Goal: Information Seeking & Learning: Learn about a topic

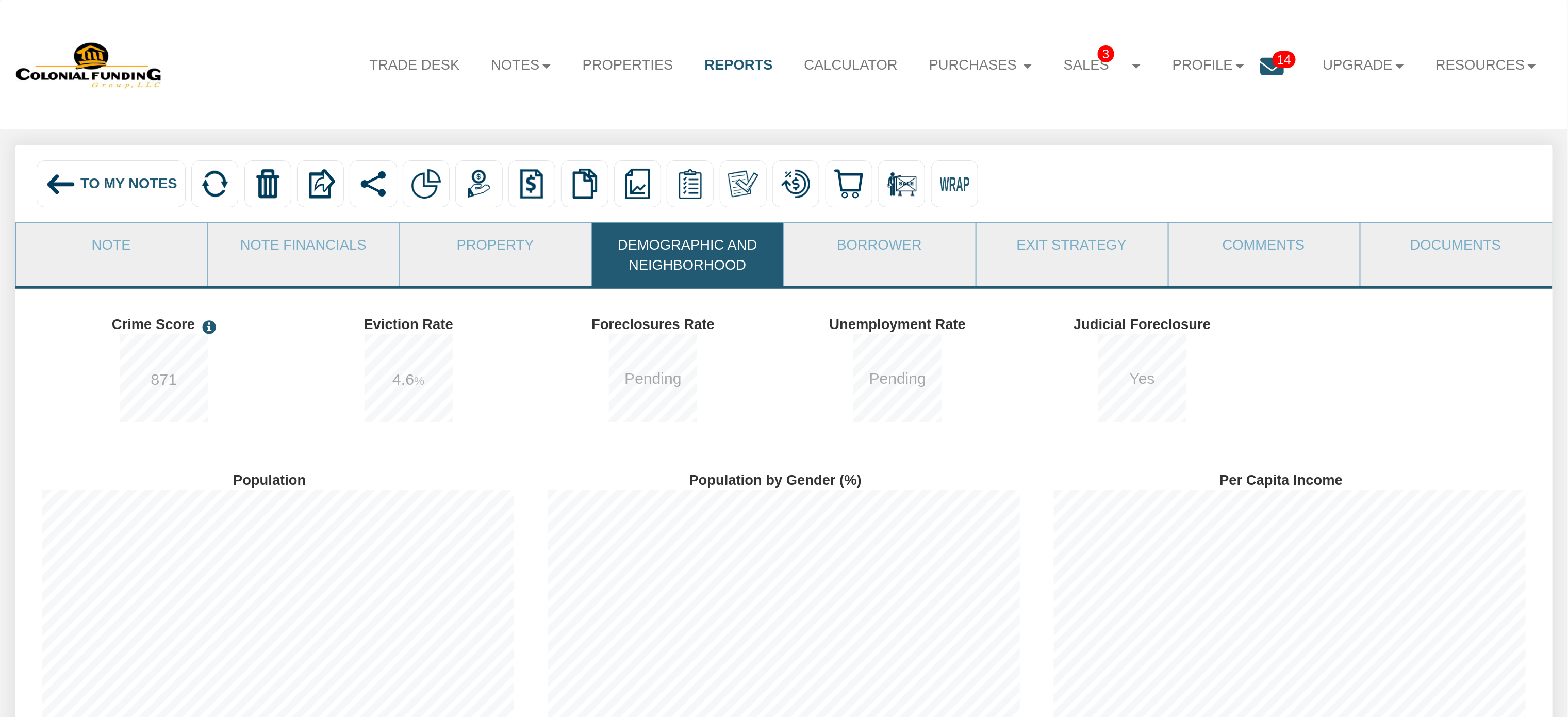
click at [1267, 68] on icon at bounding box center [1272, 67] width 23 height 23
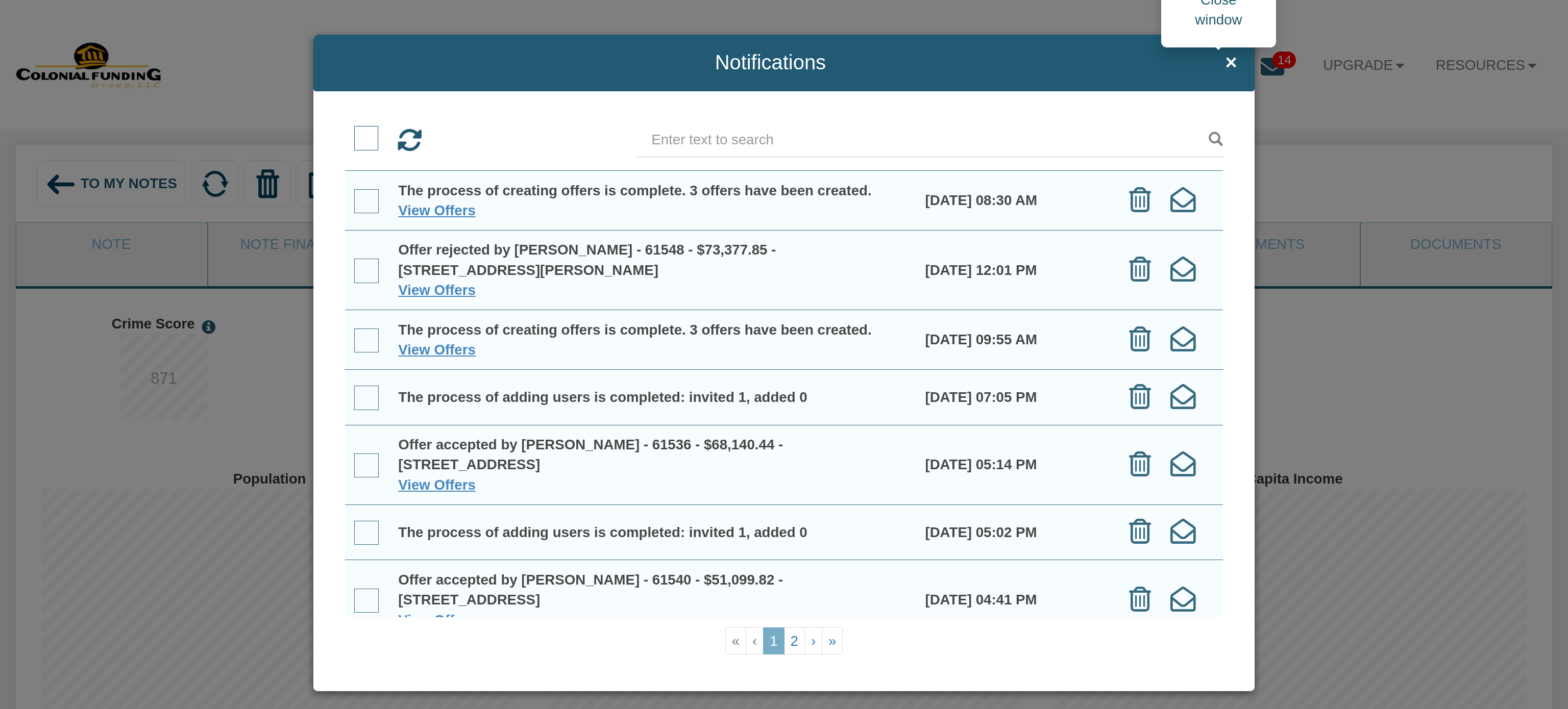
click at [1225, 61] on span "×" at bounding box center [1231, 63] width 12 height 23
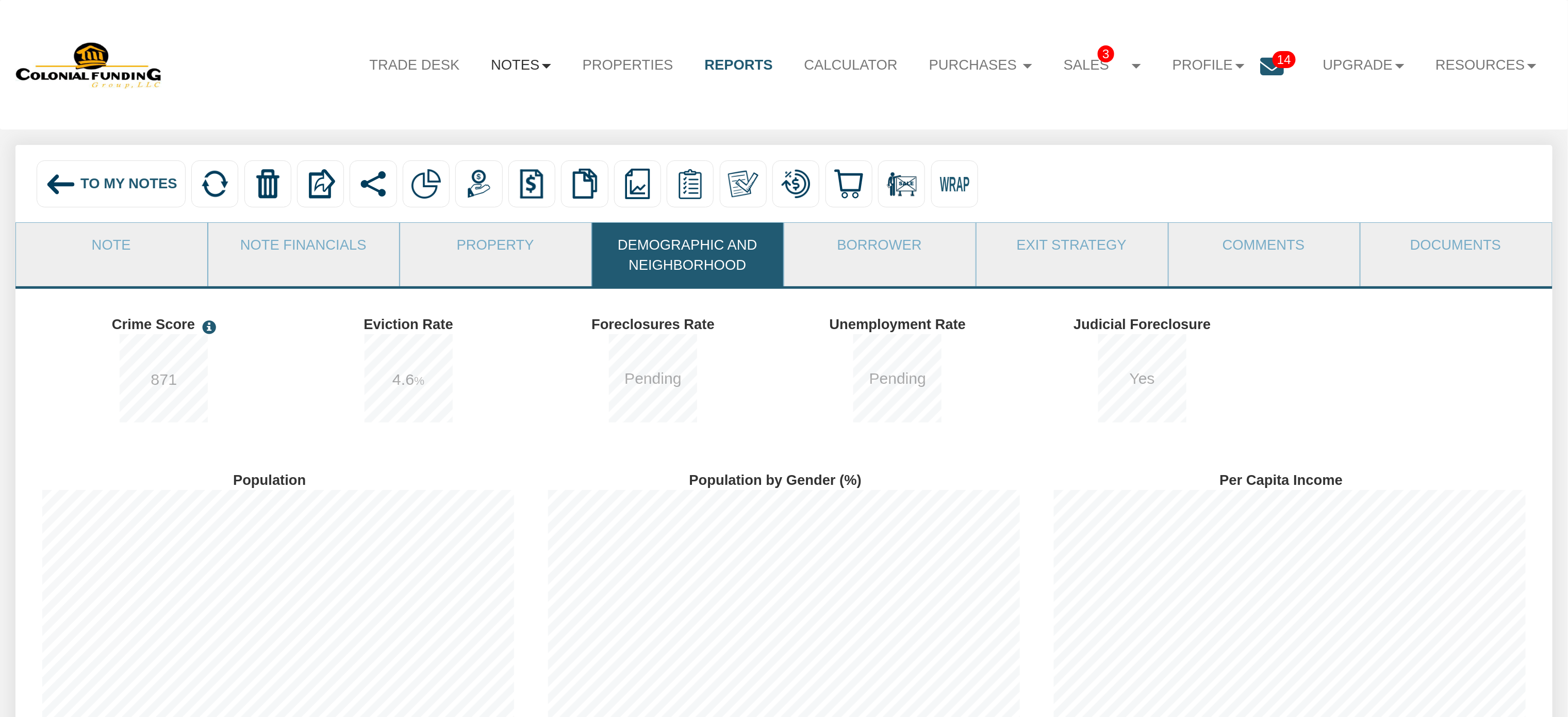
click at [477, 59] on link "Notes" at bounding box center [521, 65] width 92 height 42
click at [410, 100] on link "Dashboard" at bounding box center [475, 106] width 183 height 27
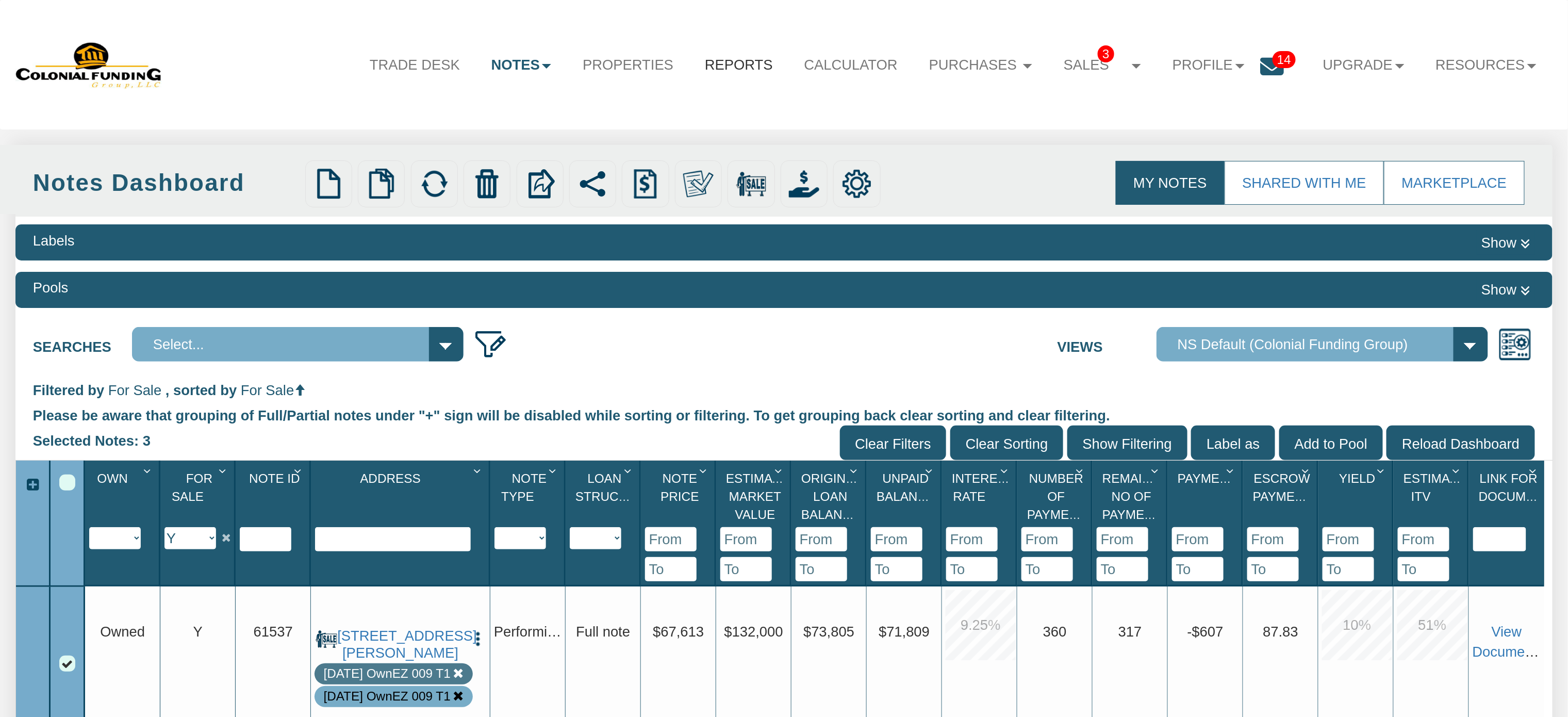
click at [736, 63] on link "Reports" at bounding box center [739, 65] width 100 height 42
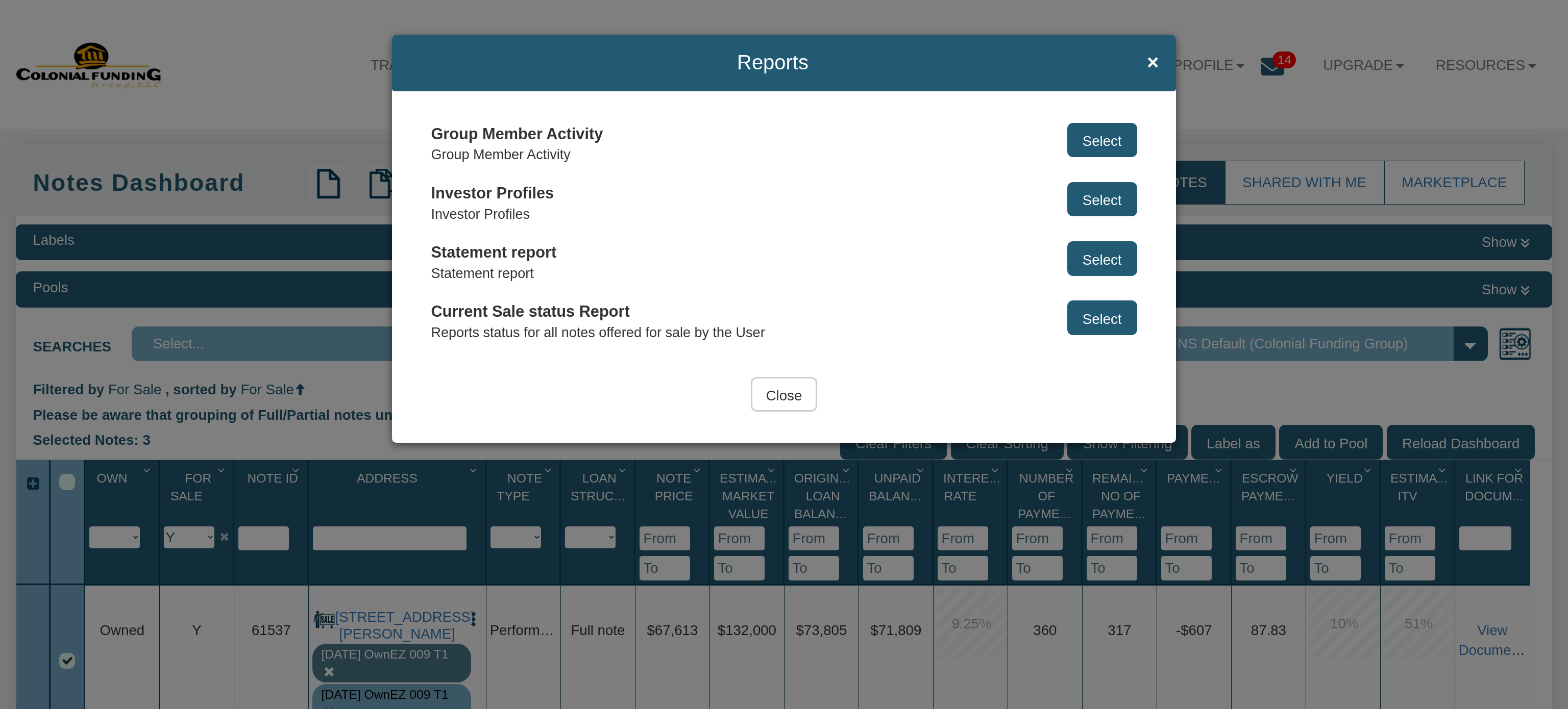
click at [1297, 104] on div "Reports × Group Member Activity Group Member Activity Select Investor Profiles …" at bounding box center [784, 354] width 1568 height 709
click at [1149, 65] on span "×" at bounding box center [1152, 63] width 12 height 23
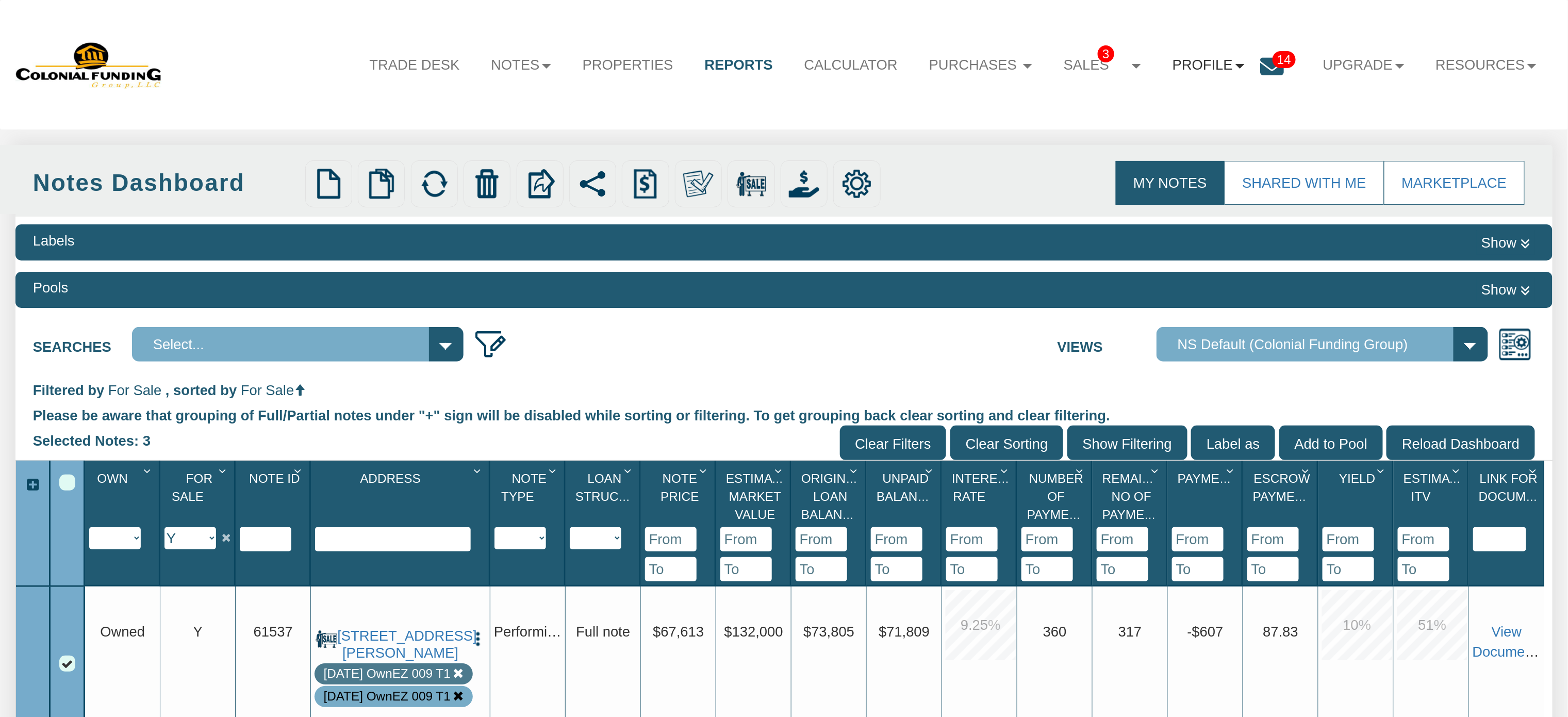
click at [1208, 67] on link "Profile" at bounding box center [1209, 65] width 103 height 42
click at [1169, 107] on link "Settings" at bounding box center [1216, 114] width 183 height 27
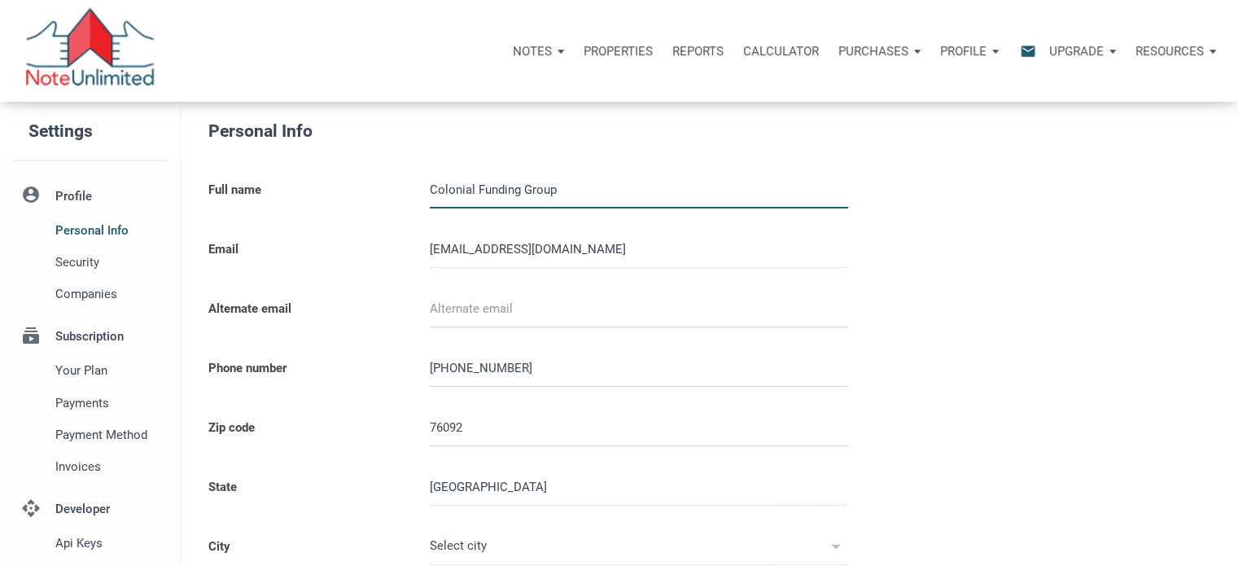
type input "SOUTHLAKE"
select select
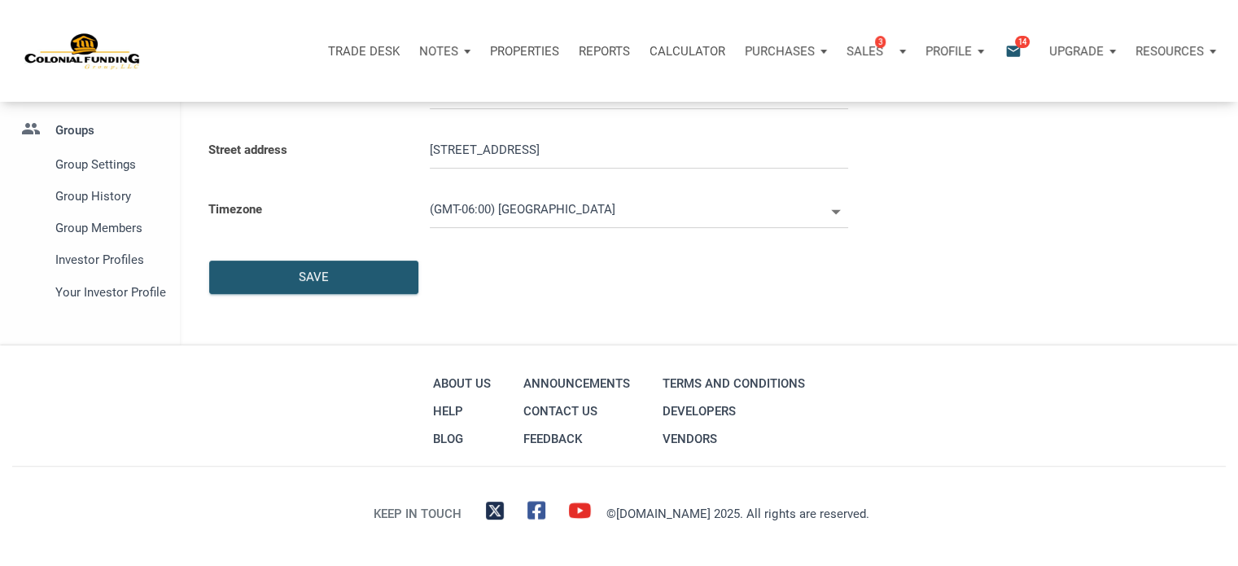
scroll to position [461, 0]
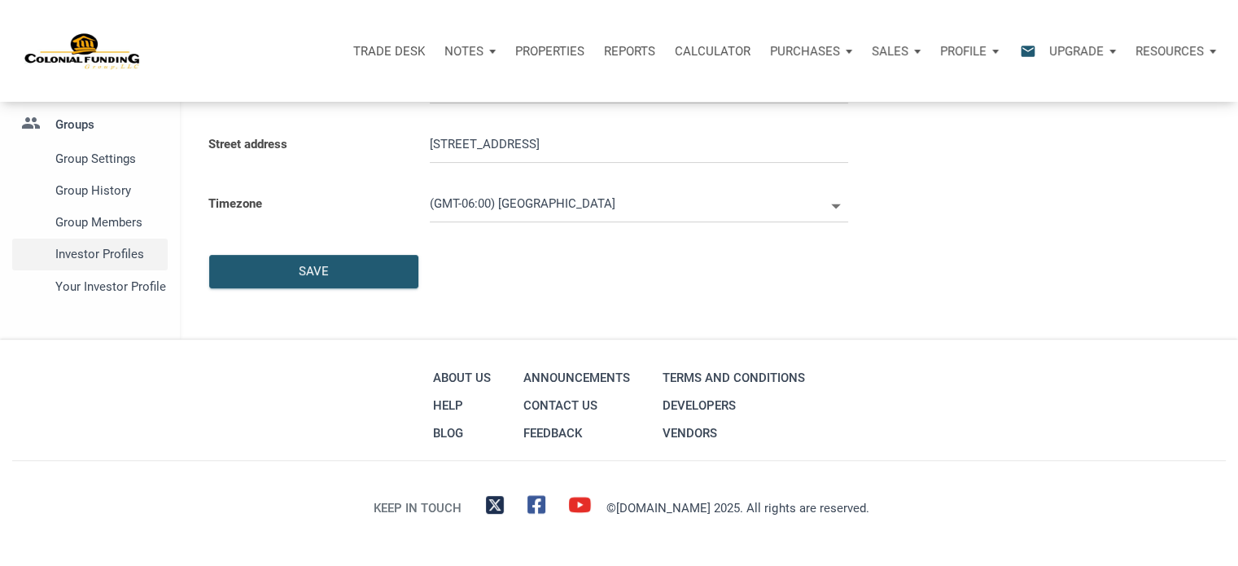
click at [117, 251] on span "Investor Profiles" at bounding box center [108, 254] width 106 height 20
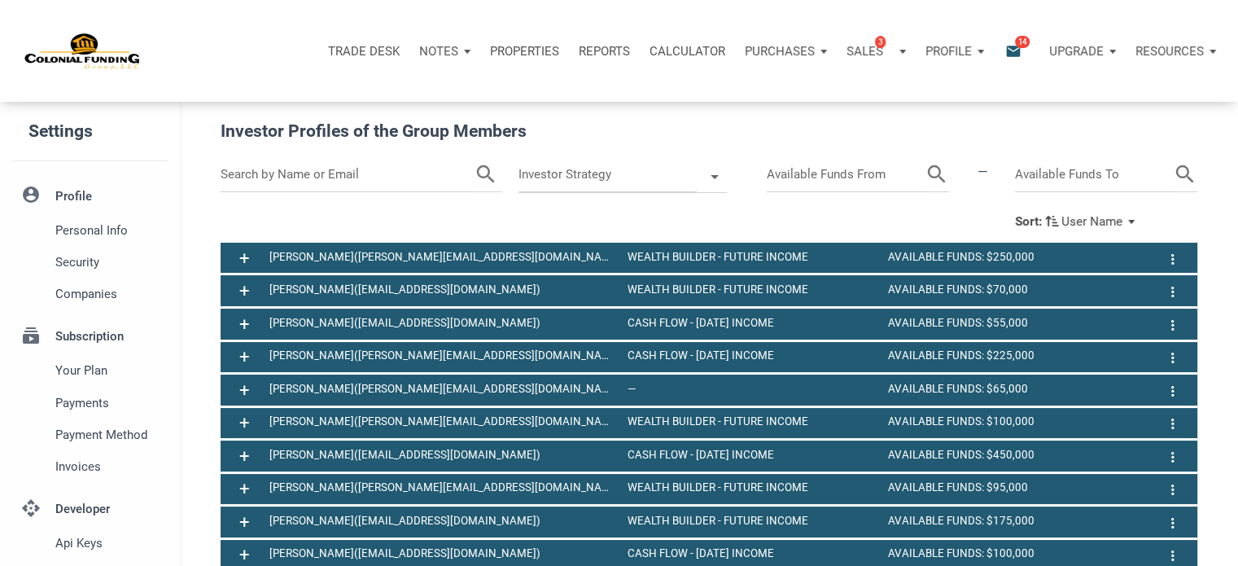
click at [1136, 220] on div "Sort: User Name" at bounding box center [1078, 221] width 126 height 19
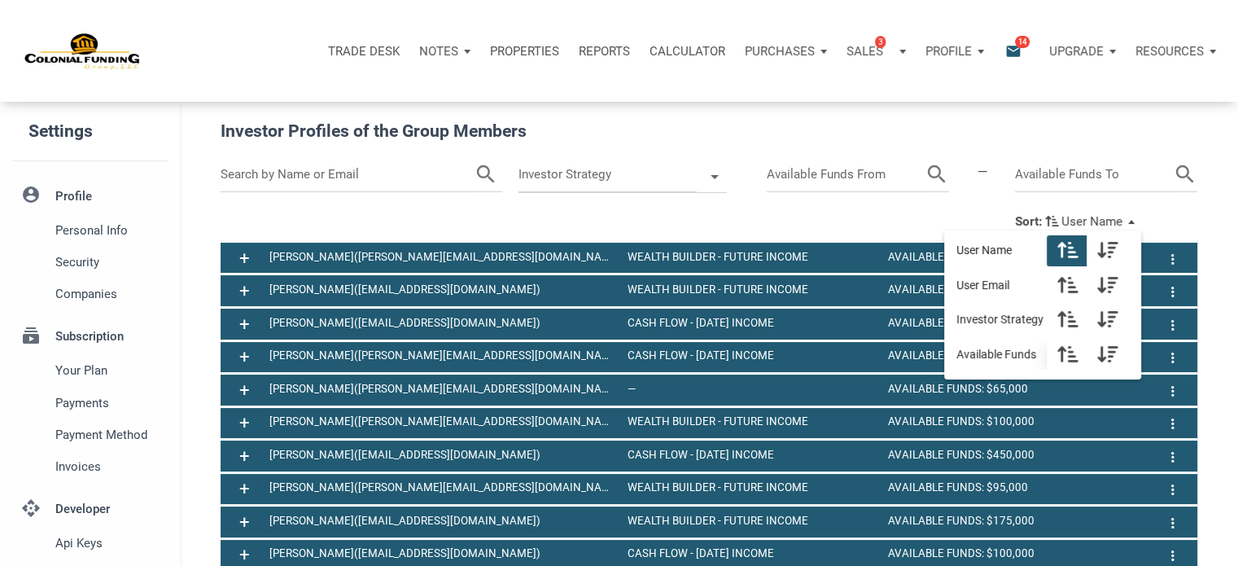
click at [1075, 357] on icon "button" at bounding box center [1067, 353] width 20 height 19
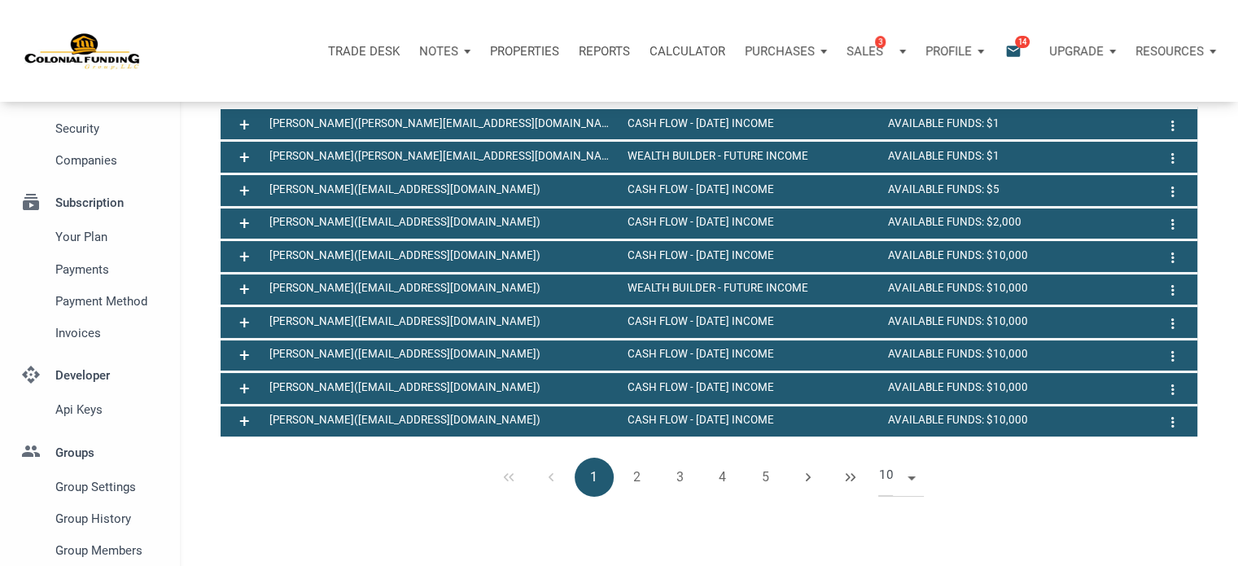
scroll to position [137, 0]
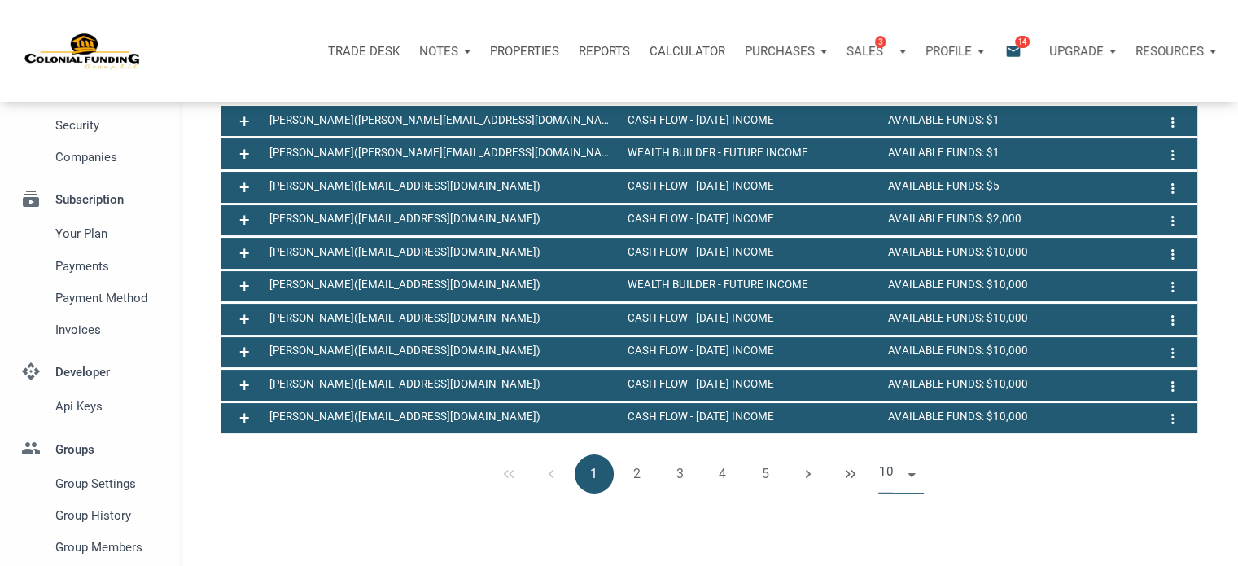
click at [913, 479] on span at bounding box center [909, 472] width 14 height 13
click at [892, 445] on li "50" at bounding box center [901, 438] width 46 height 29
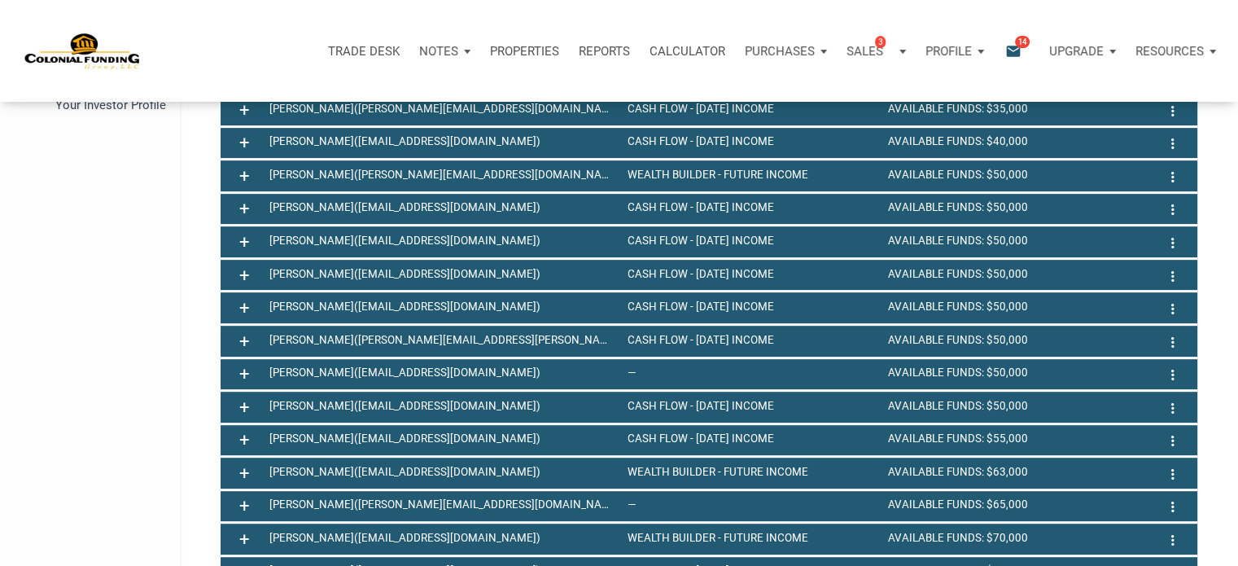
scroll to position [635, 0]
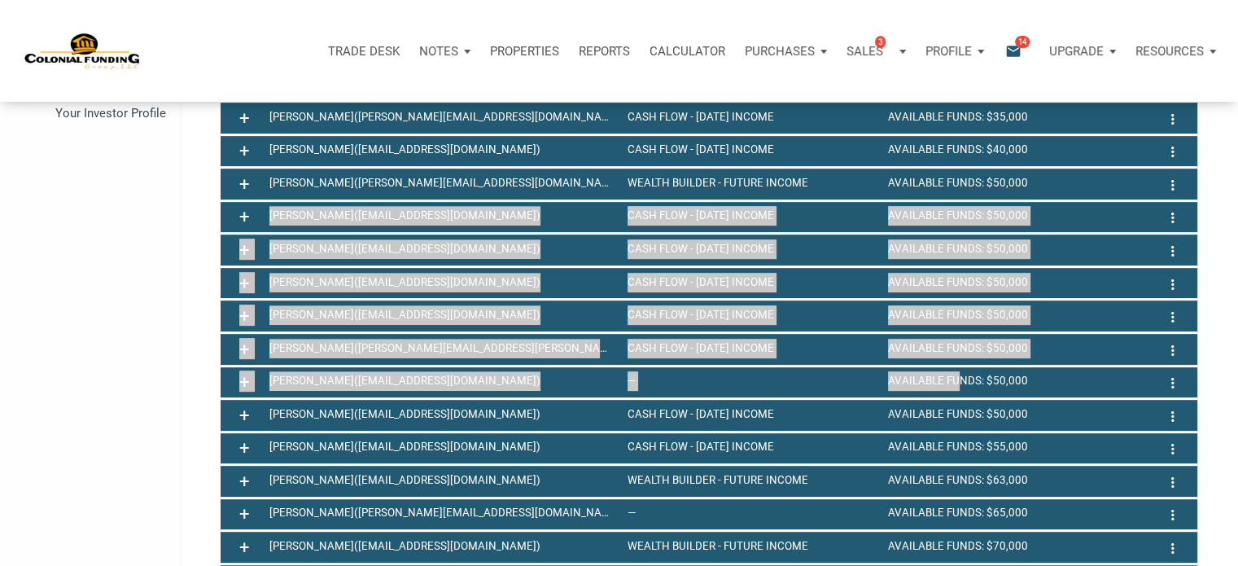
drag, startPoint x: 212, startPoint y: 206, endPoint x: 950, endPoint y: 400, distance: 763.8
click at [950, 400] on div "Investor Profiles of the Group Members search Investor Strategy search — search…" at bounding box center [708, 403] width 1025 height 1840
click at [187, 339] on div "Investor Profiles of the Group Members search Investor Strategy search — search…" at bounding box center [709, 395] width 1058 height 1856
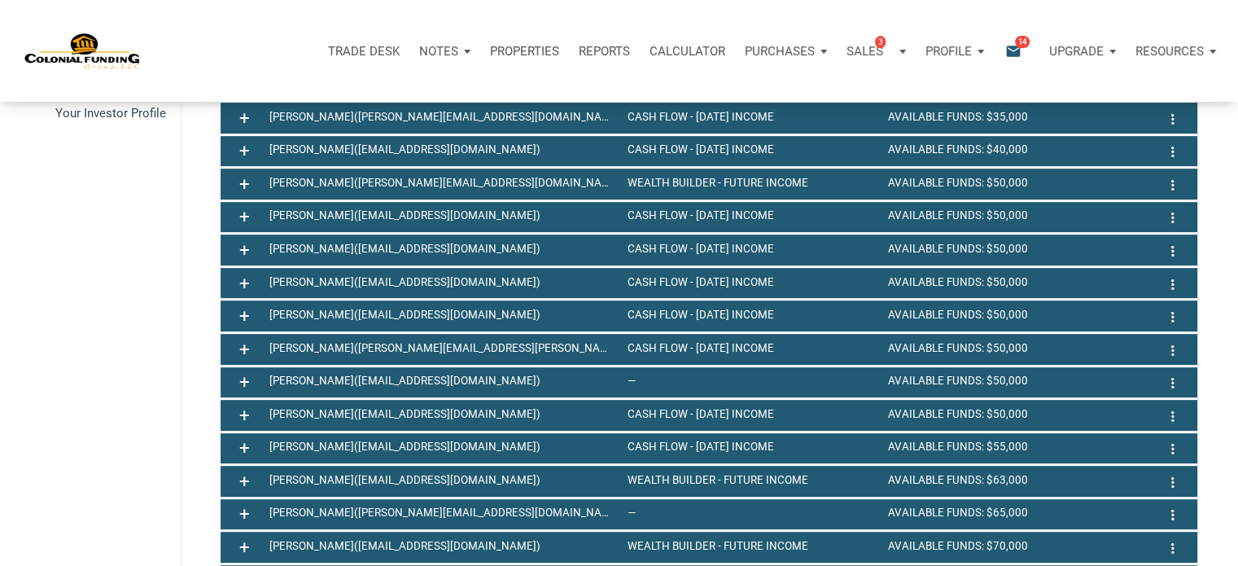
click at [1078, 80] on div "Trade Desk Notes Dashboard Transactions Properties Reports Calculator Purchases…" at bounding box center [624, 51] width 1225 height 102
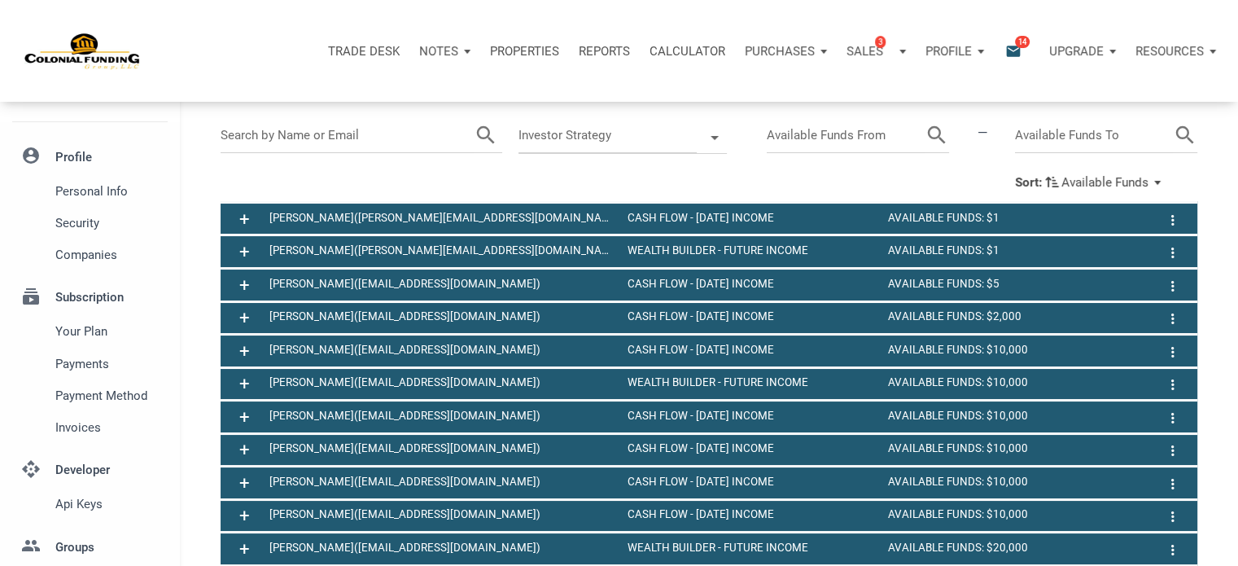
scroll to position [0, 0]
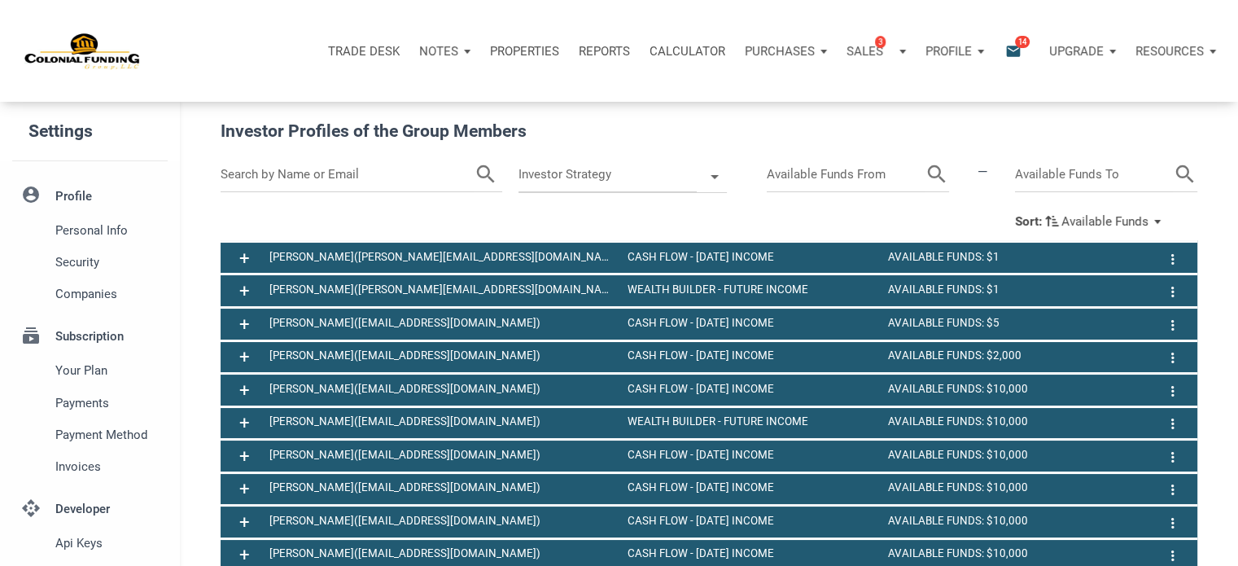
click at [430, 50] on p "Notes" at bounding box center [438, 51] width 39 height 15
click at [434, 51] on p "Notes" at bounding box center [438, 51] width 39 height 15
click at [459, 48] on div "Notes" at bounding box center [444, 51] width 71 height 49
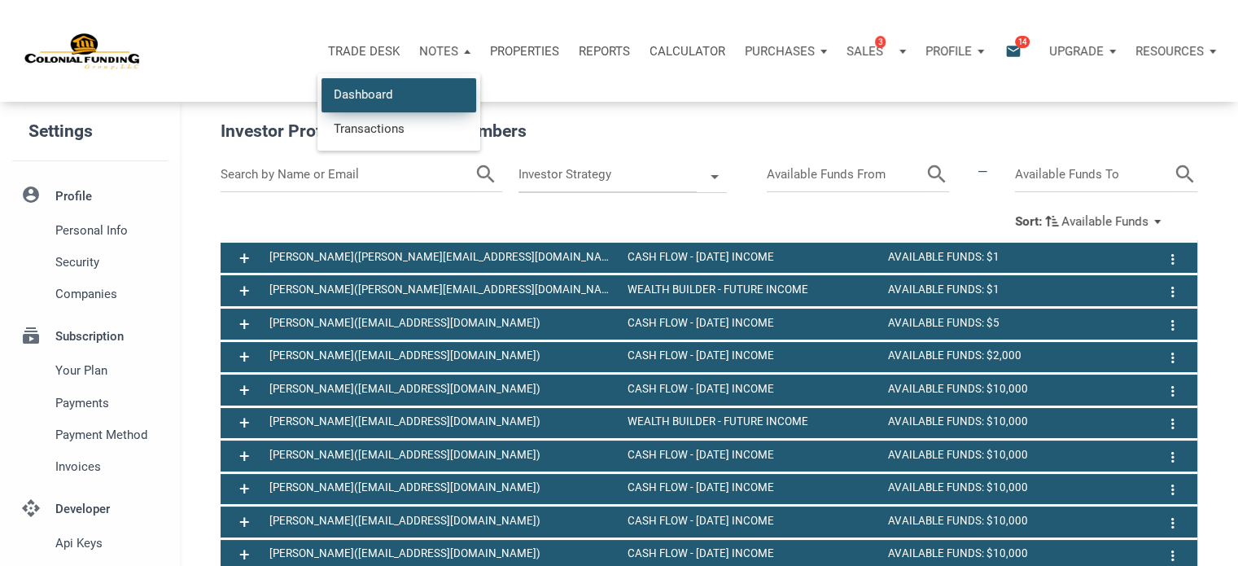
click at [384, 93] on link "Dashboard" at bounding box center [398, 94] width 155 height 33
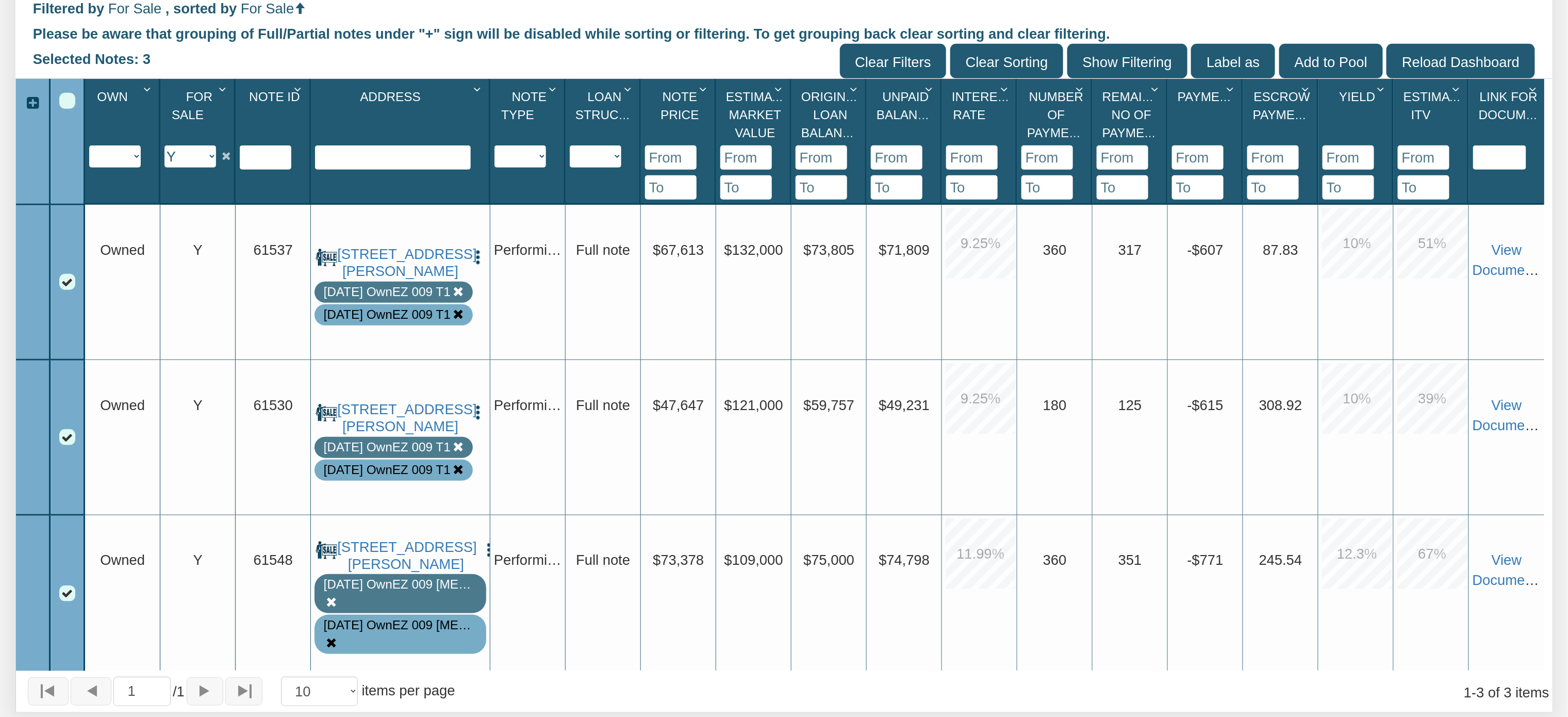
scroll to position [384, 0]
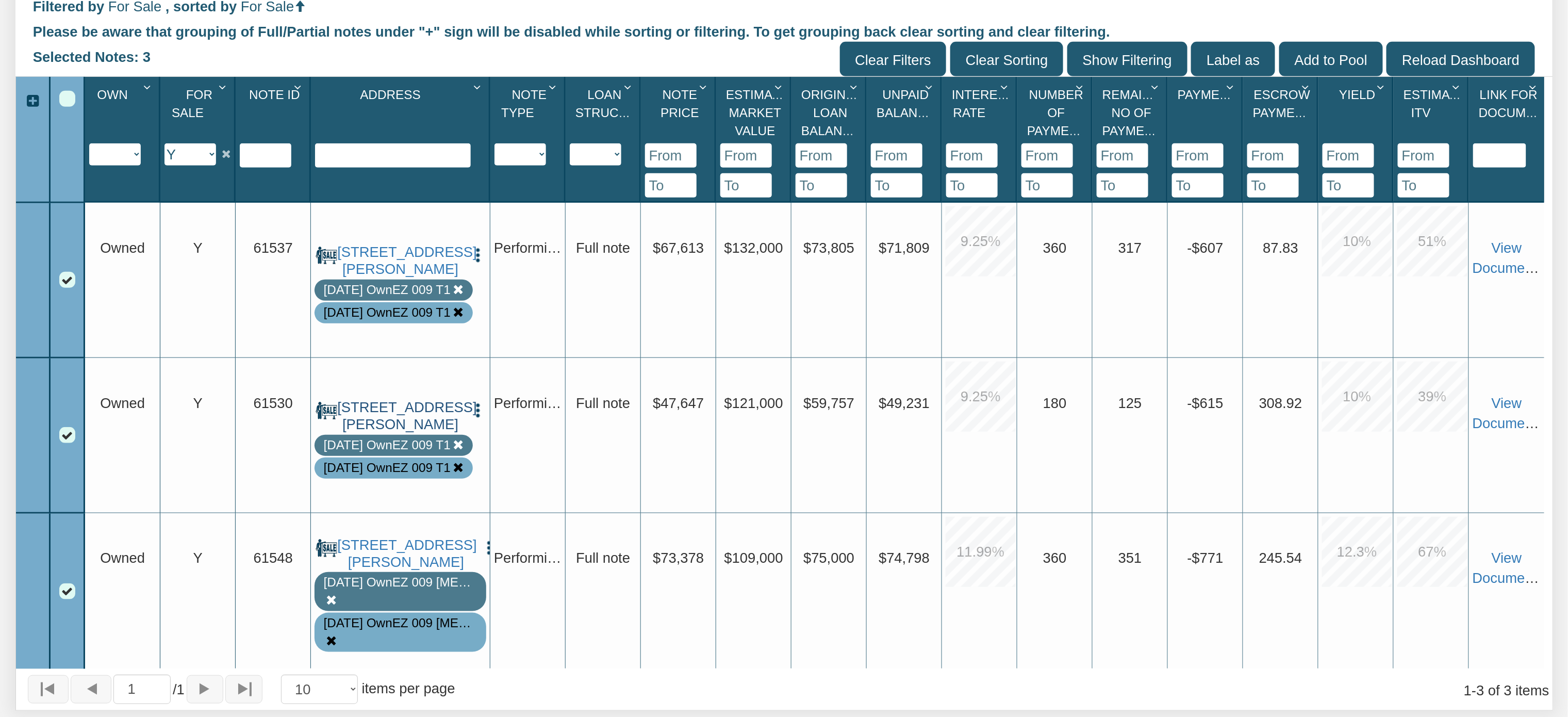
click at [442, 425] on link "[STREET_ADDRESS][PERSON_NAME]" at bounding box center [400, 417] width 126 height 34
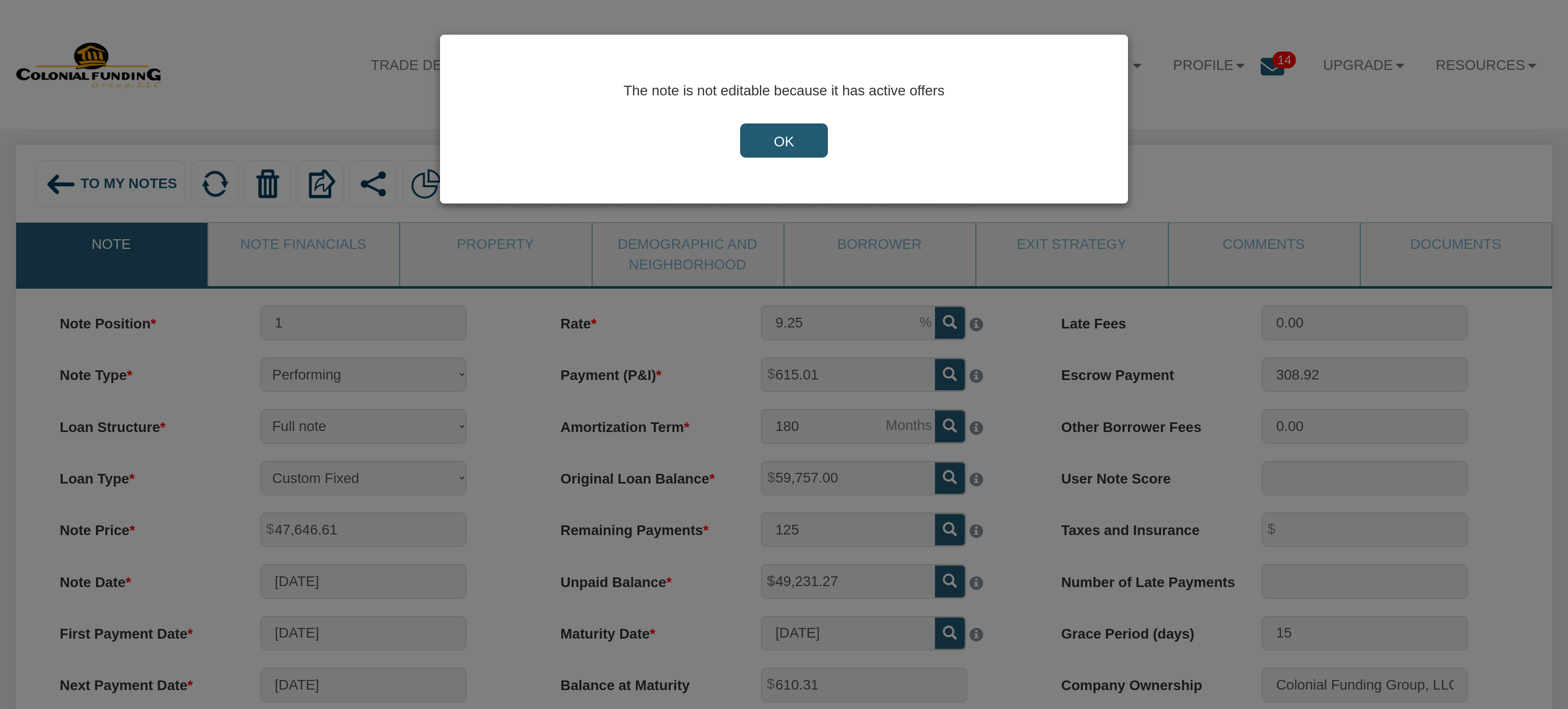
click at [782, 135] on input "OK" at bounding box center [784, 140] width 88 height 34
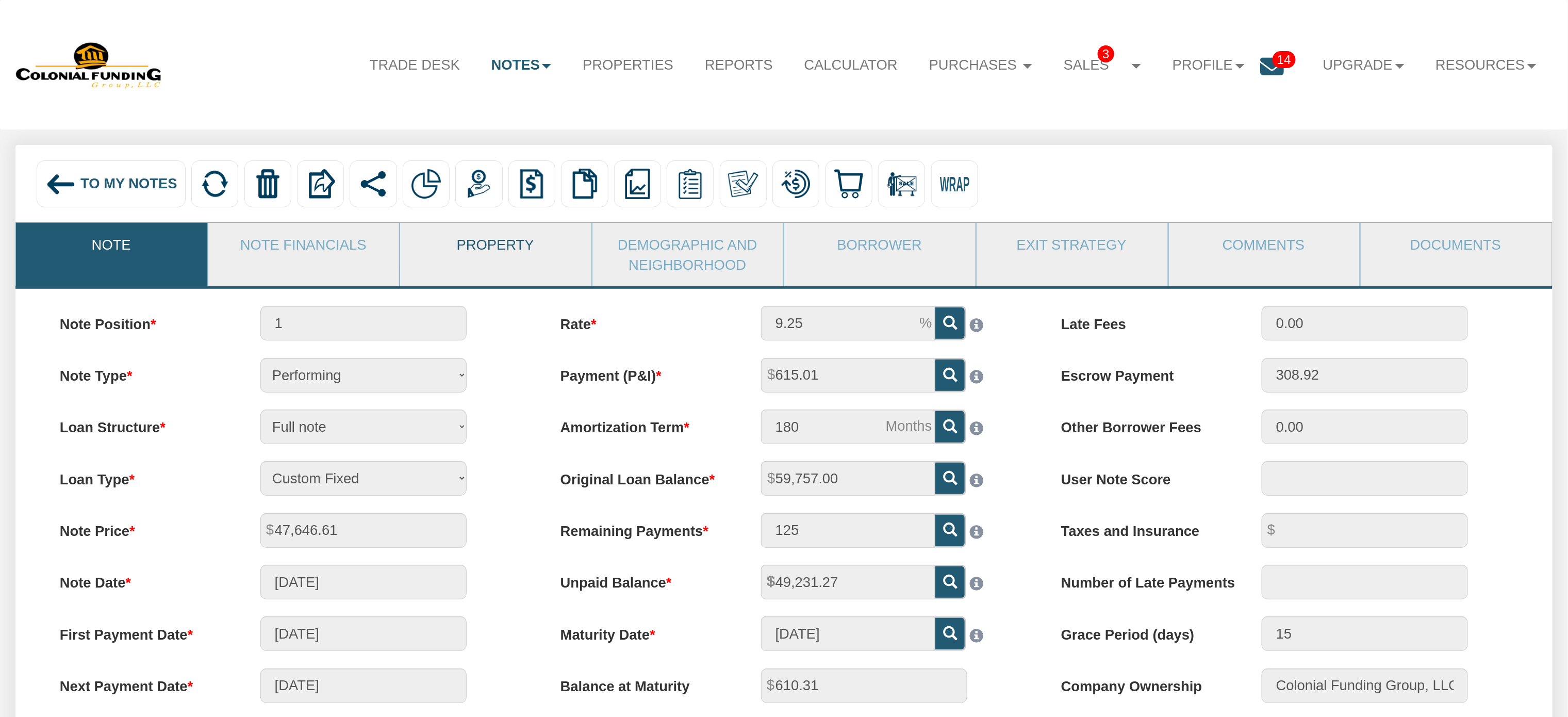
click at [482, 248] on link "Property" at bounding box center [495, 245] width 190 height 43
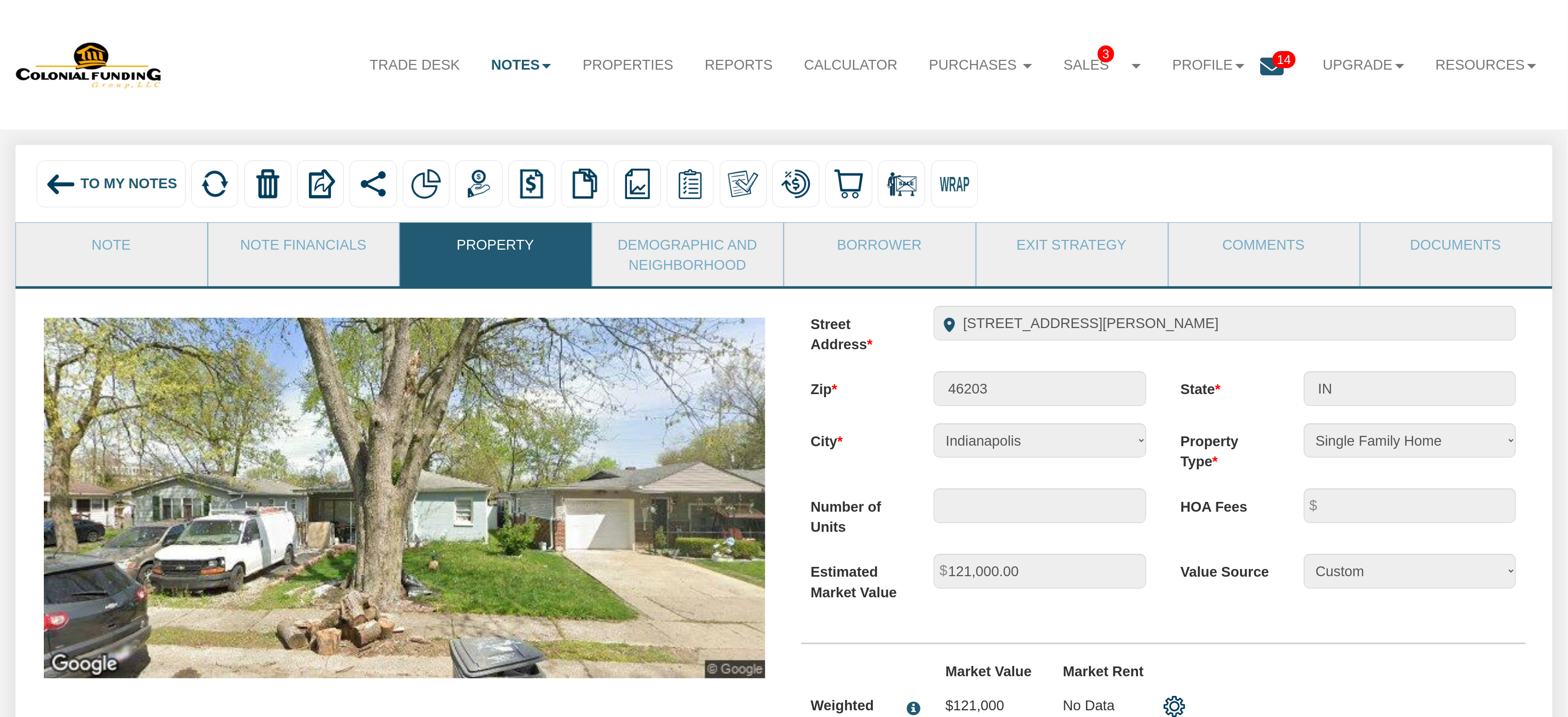
click at [70, 193] on img at bounding box center [61, 184] width 32 height 32
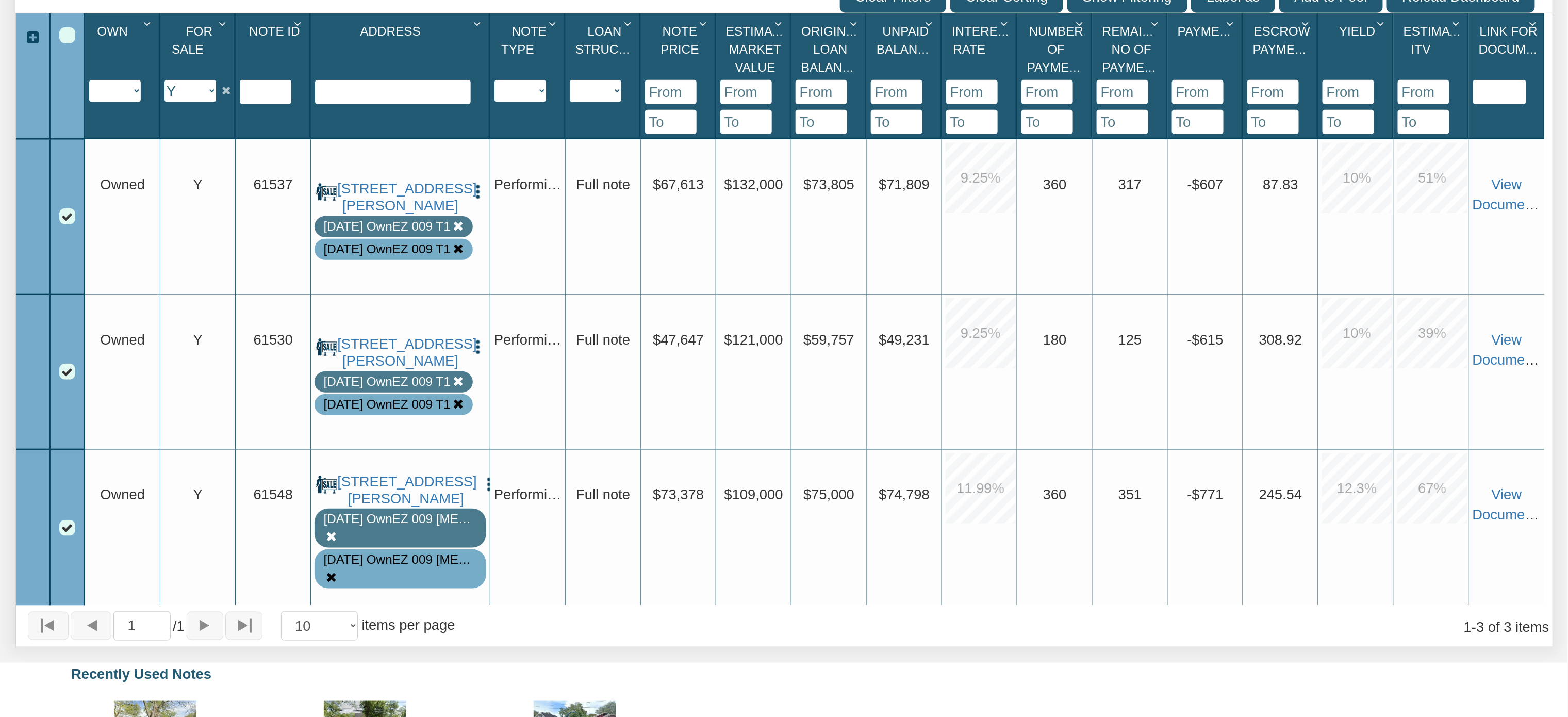
scroll to position [432, 0]
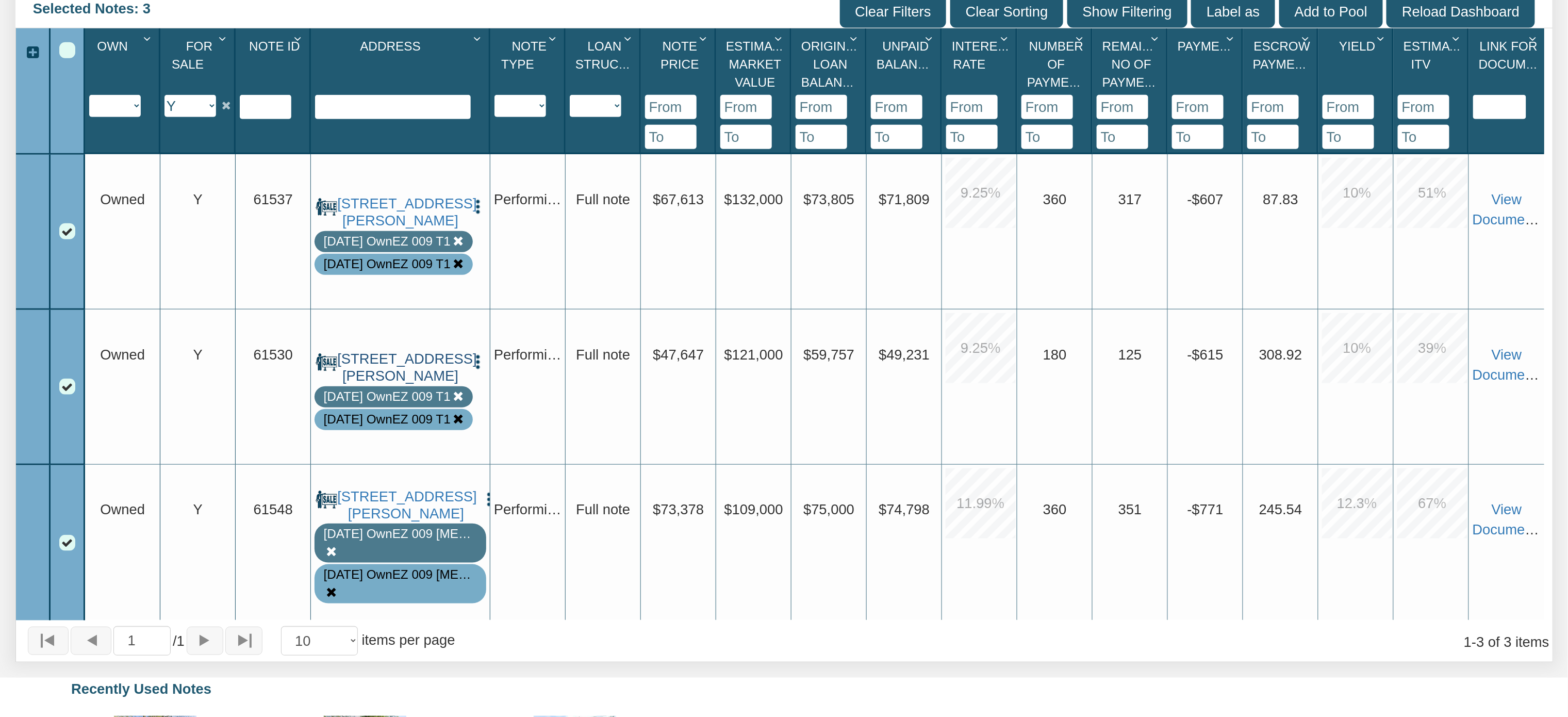
click at [396, 351] on link "[STREET_ADDRESS][PERSON_NAME]" at bounding box center [400, 368] width 126 height 34
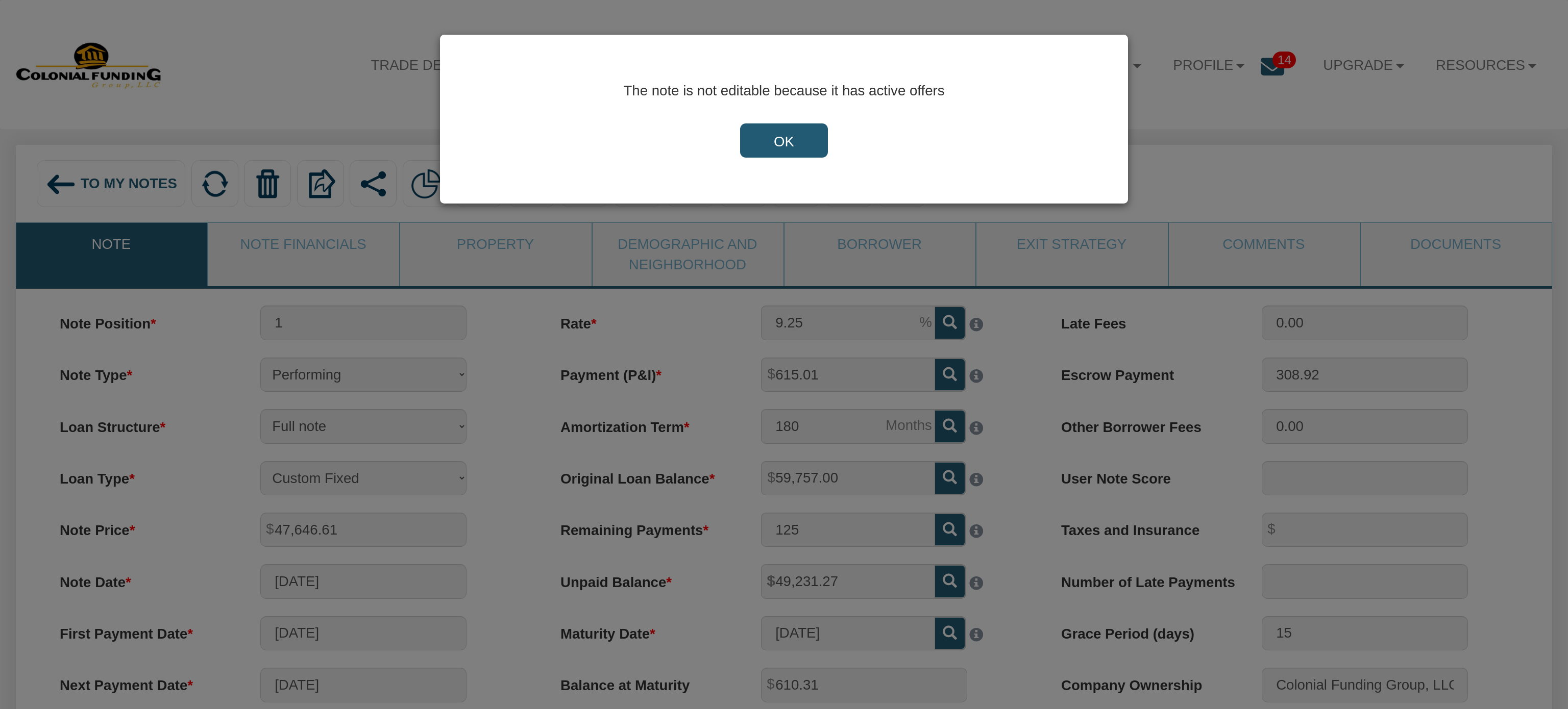
click at [802, 139] on input "OK" at bounding box center [784, 140] width 88 height 34
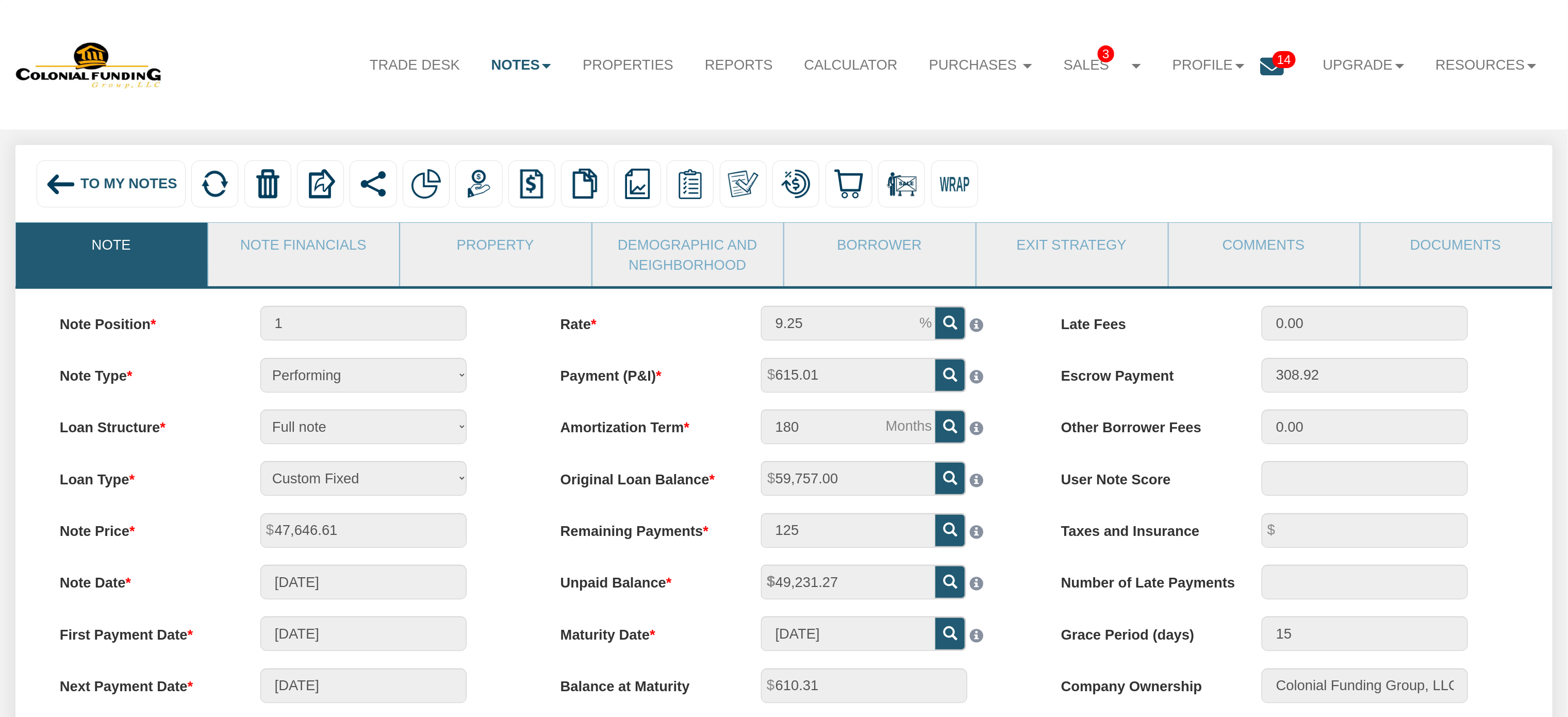
drag, startPoint x: 290, startPoint y: 248, endPoint x: 1206, endPoint y: 378, distance: 925.2
click at [290, 248] on link "Note Financials" at bounding box center [304, 245] width 190 height 43
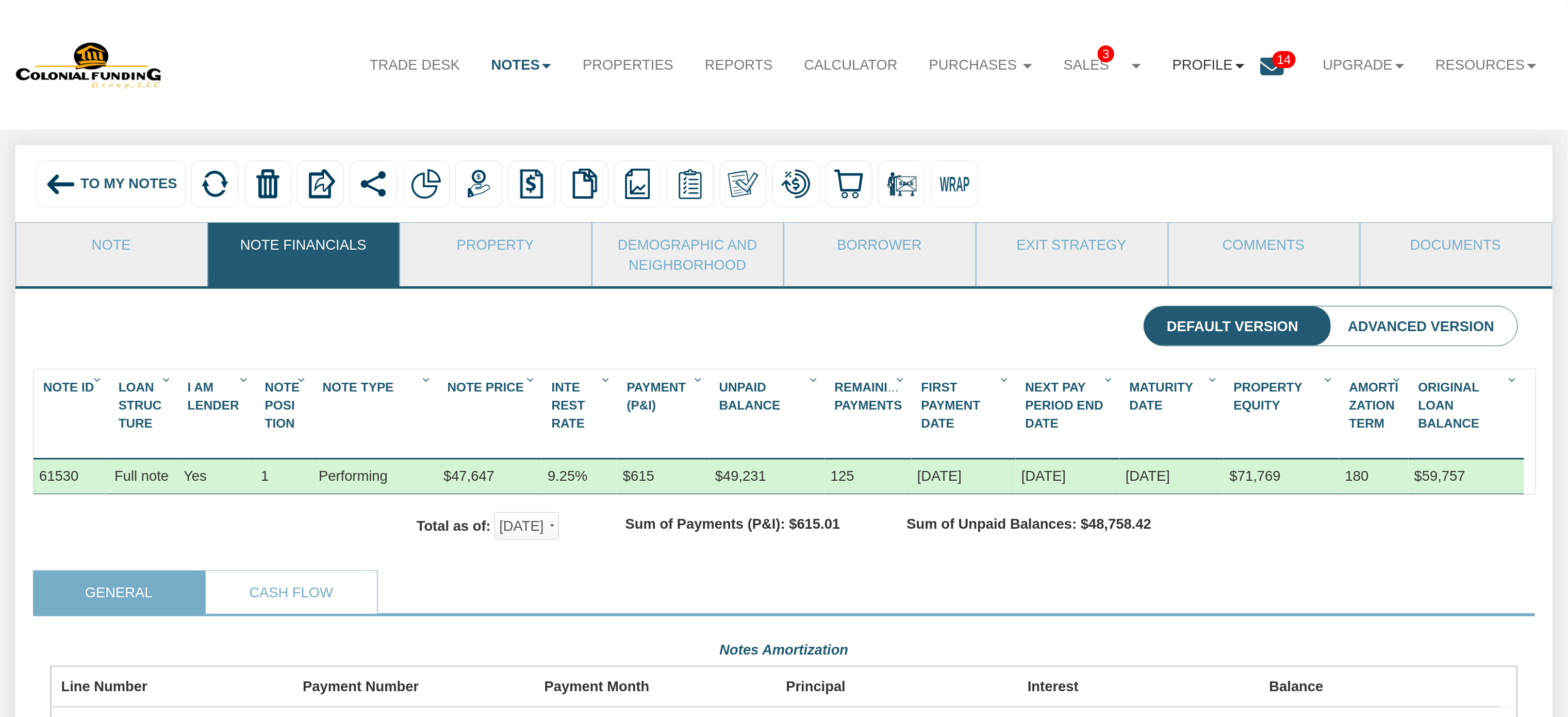
click at [1236, 67] on b at bounding box center [1240, 66] width 10 height 4
